Goal: Task Accomplishment & Management: Complete application form

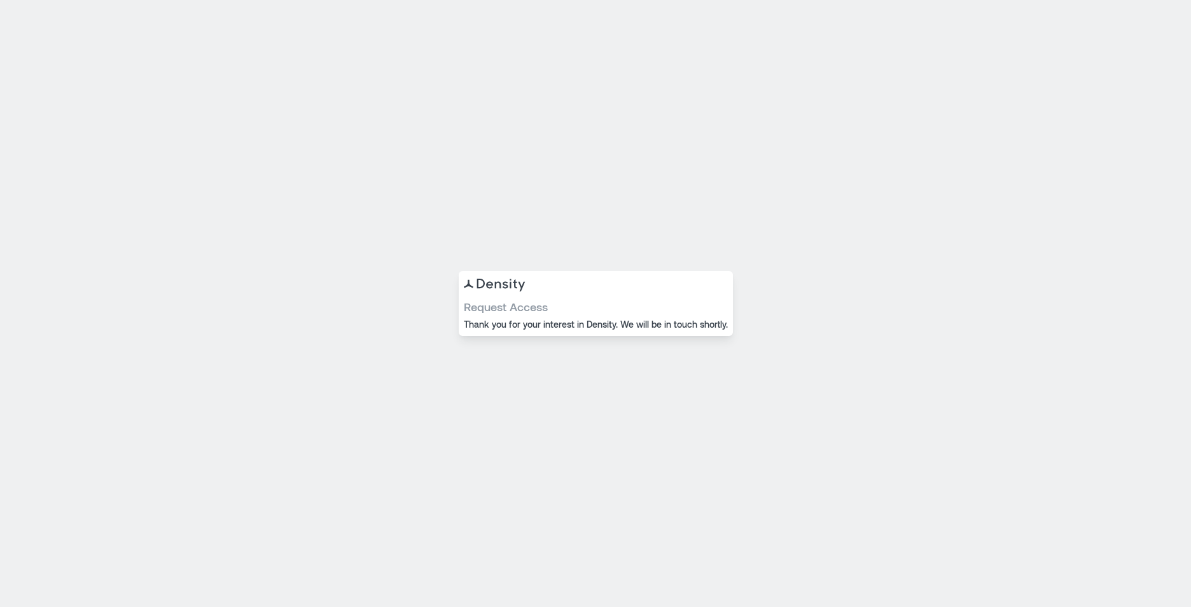
drag, startPoint x: 78, startPoint y: 281, endPoint x: 85, endPoint y: 270, distance: 12.9
click at [78, 281] on div "Request Access Thank you for your interest in Density. We will be in touch shor…" at bounding box center [595, 303] width 1191 height 607
